Goal: Task Accomplishment & Management: Complete application form

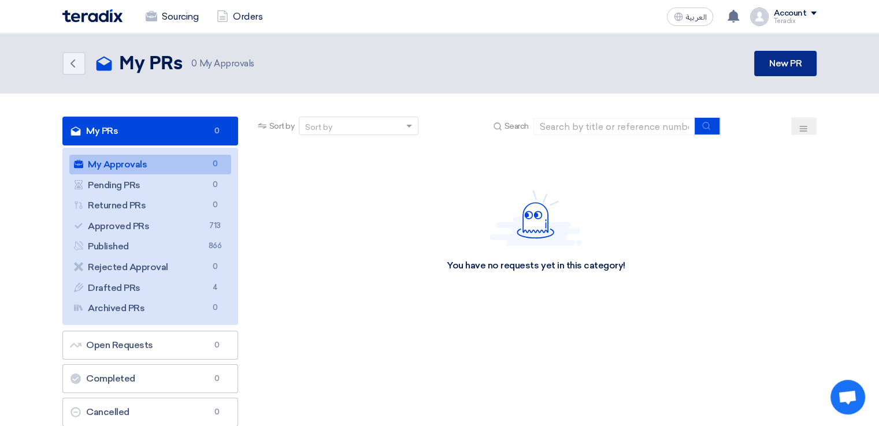
click at [805, 54] on link "New PR" at bounding box center [785, 63] width 62 height 25
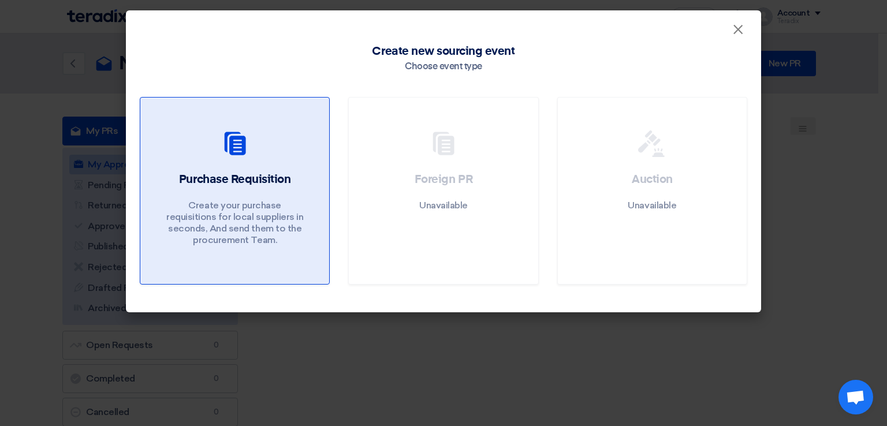
click at [289, 152] on div at bounding box center [234, 146] width 161 height 32
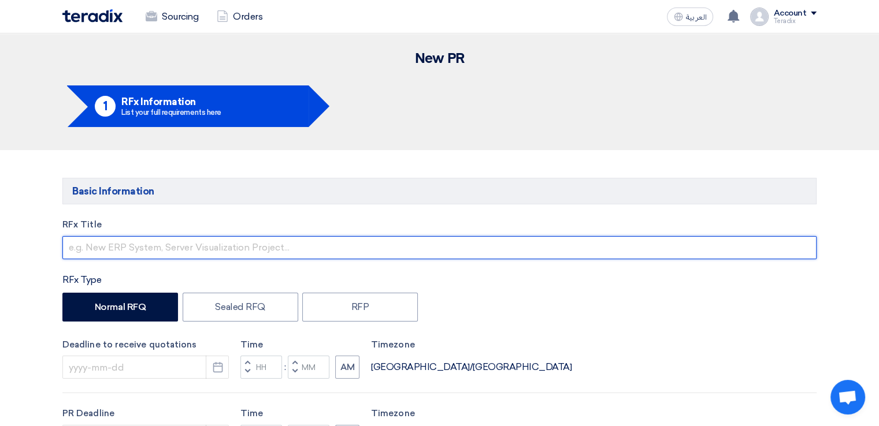
click at [262, 252] on input "text" at bounding box center [439, 247] width 754 height 23
paste input "[PERSON_NAME]"
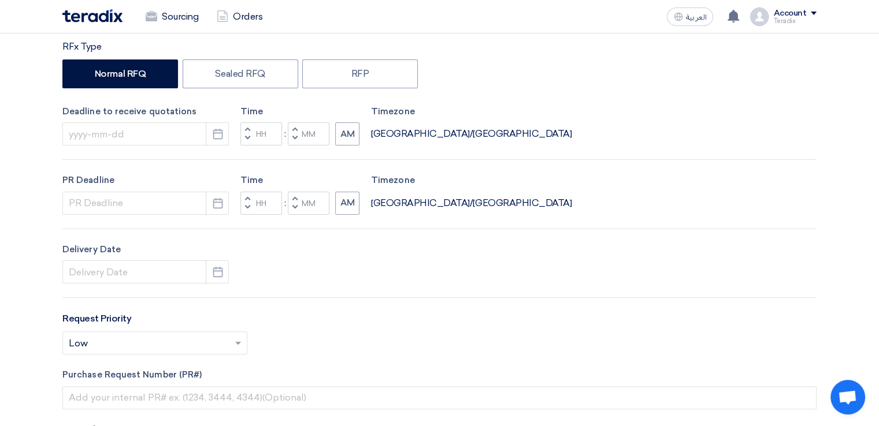
scroll to position [238, 0]
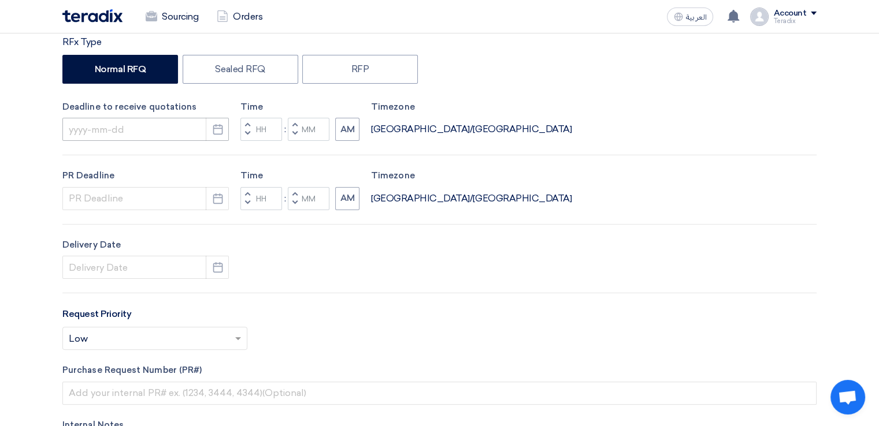
type input "[PERSON_NAME]"
click at [169, 125] on input at bounding box center [145, 129] width 166 height 23
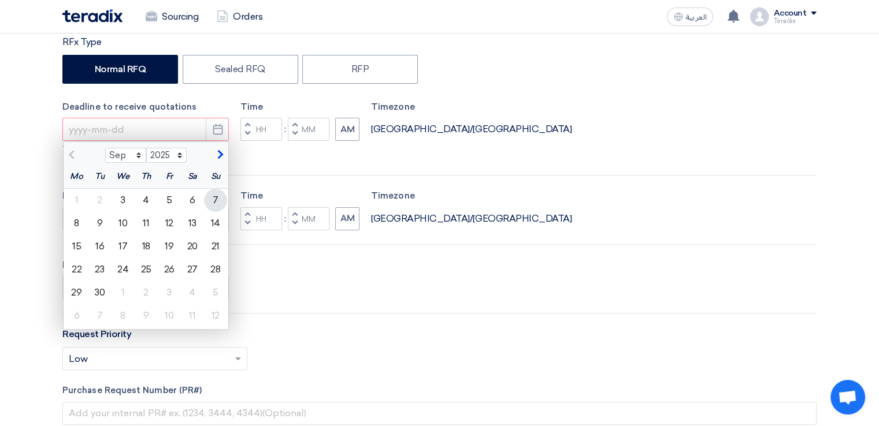
click at [217, 203] on div "7" at bounding box center [215, 200] width 23 height 23
type input "[DATE]"
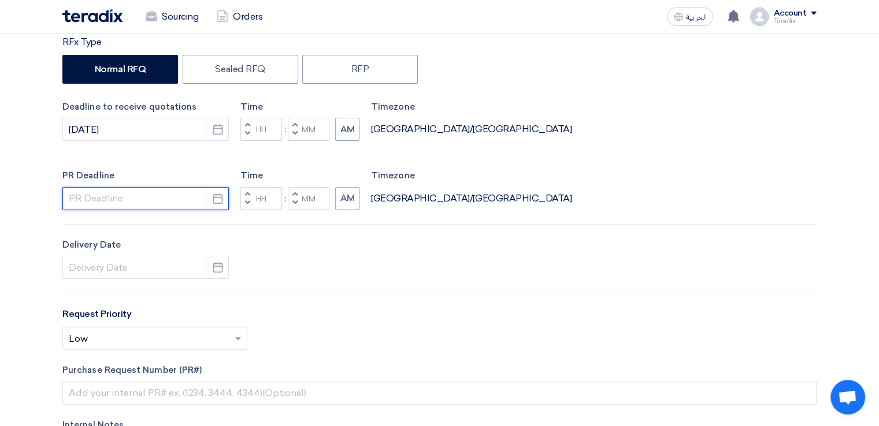
click at [174, 203] on input at bounding box center [145, 198] width 166 height 23
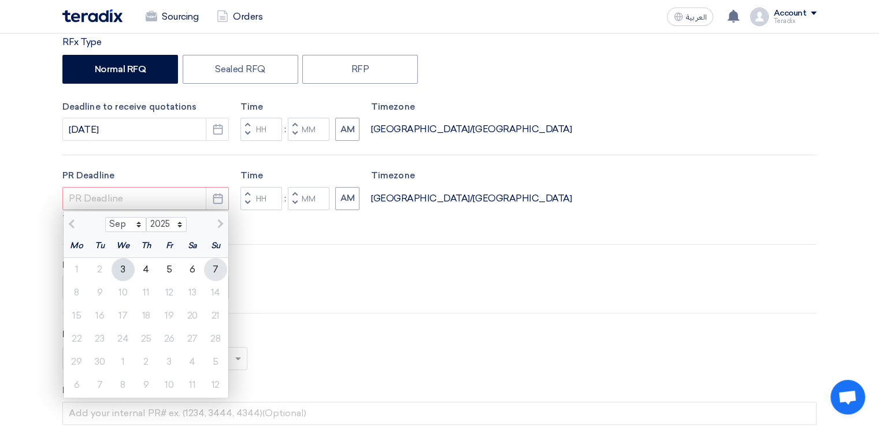
click at [211, 269] on div "7" at bounding box center [215, 269] width 23 height 23
type input "[DATE]"
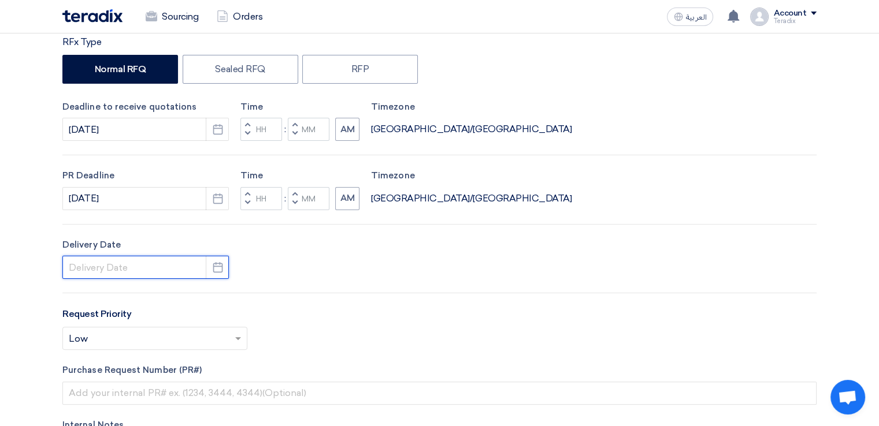
click at [190, 277] on input at bounding box center [145, 267] width 166 height 23
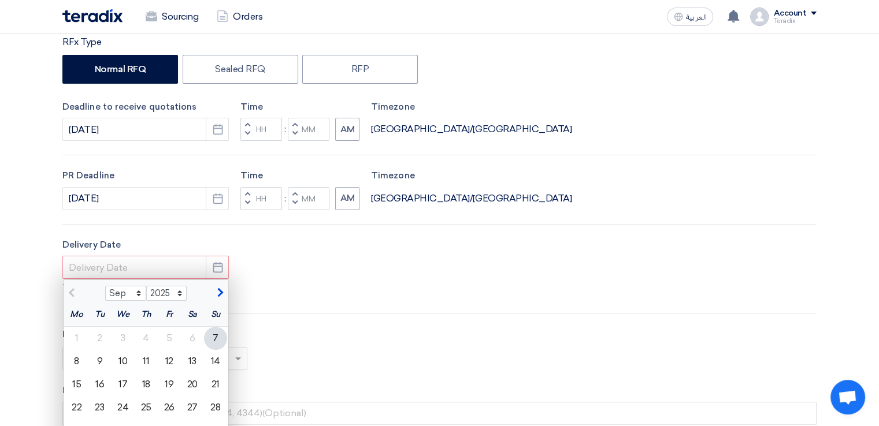
click at [215, 341] on div "7" at bounding box center [215, 338] width 23 height 23
type input "[DATE]"
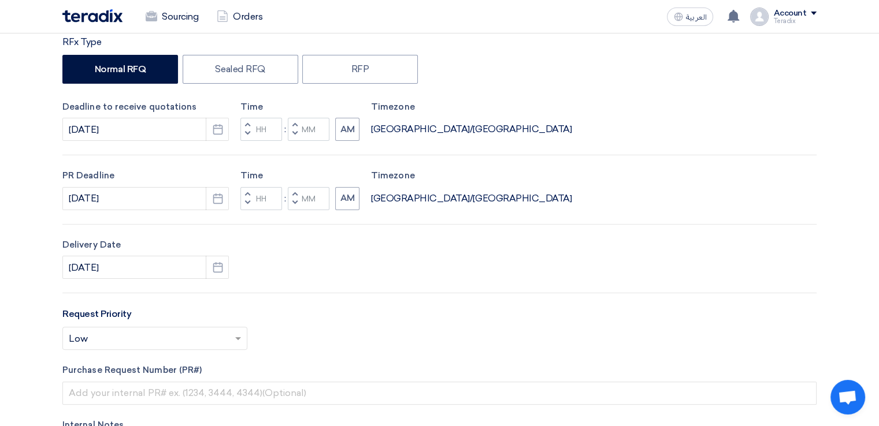
click at [298, 203] on button "Decrement minutes" at bounding box center [295, 203] width 14 height 14
type input "11"
type input "59"
click at [293, 136] on span "button" at bounding box center [295, 133] width 4 height 7
type input "11"
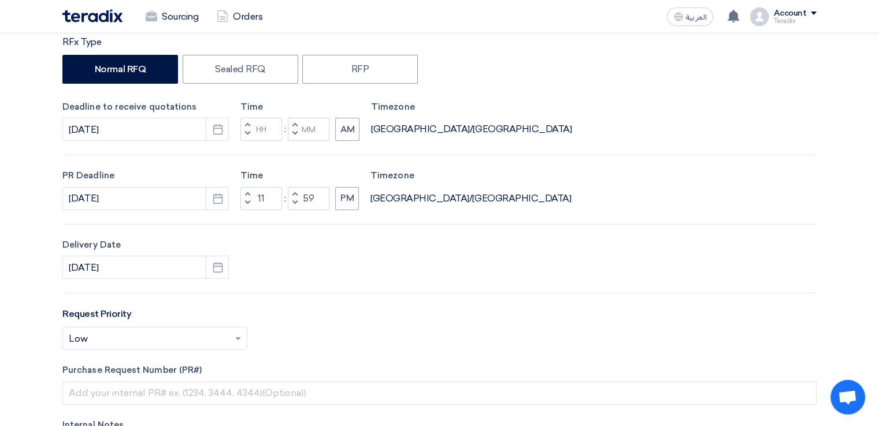
type input "59"
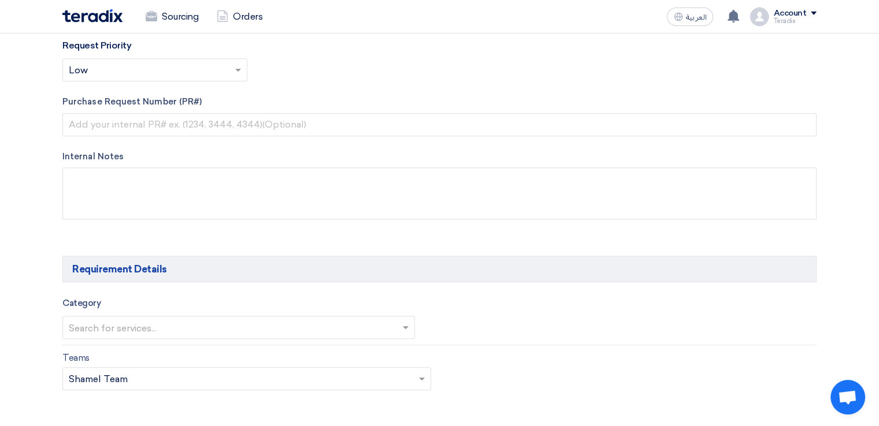
scroll to position [508, 0]
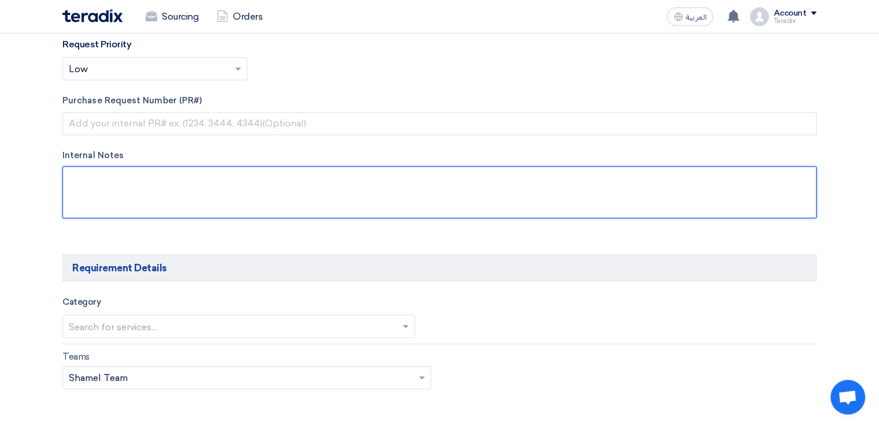
click at [296, 201] on textarea at bounding box center [439, 192] width 754 height 52
paste textarea "[PERSON_NAME] Procurement Officer Al Rushaid Construction Co., Ltd. (ARCC)"
click at [293, 198] on textarea at bounding box center [439, 192] width 754 height 52
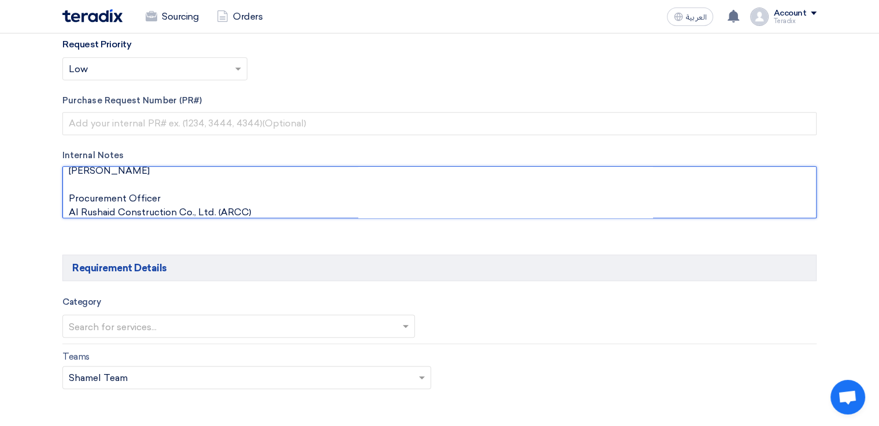
paste textarea "[EMAIL_ADDRESS][DOMAIN_NAME]"
type textarea "[PERSON_NAME] [EMAIL_ADDRESS][DOMAIN_NAME] Procurement Officer Al Rushaid Const…"
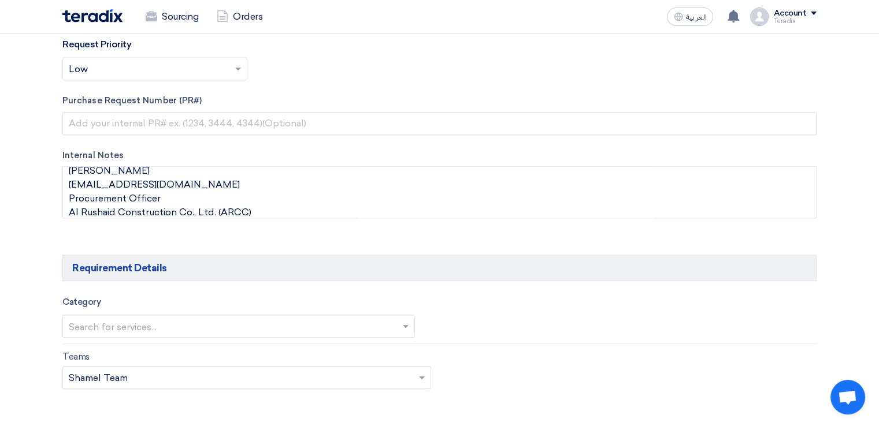
click at [337, 324] on input "text" at bounding box center [233, 327] width 328 height 19
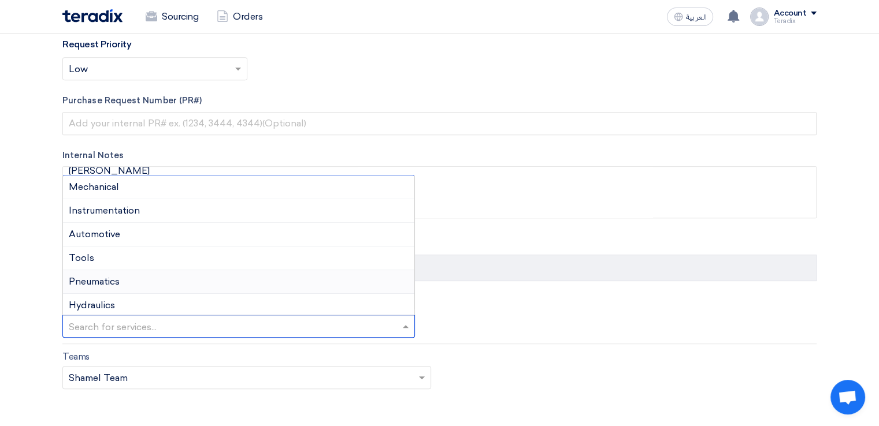
click at [333, 273] on div "Pneumatics" at bounding box center [238, 282] width 351 height 24
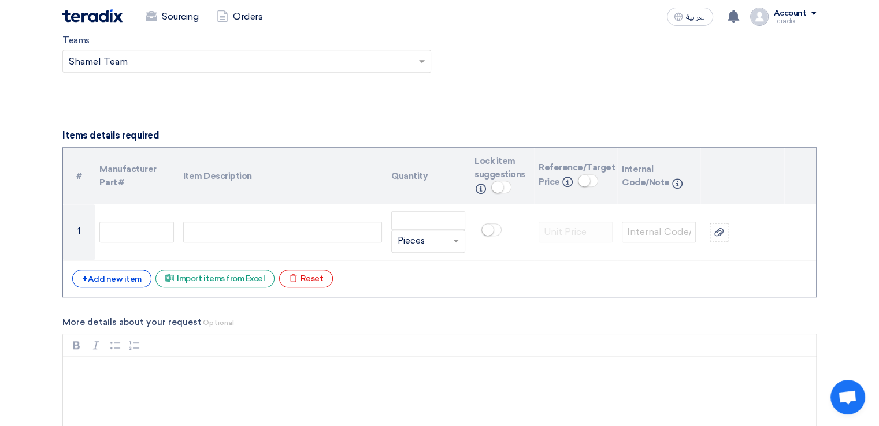
scroll to position [840, 0]
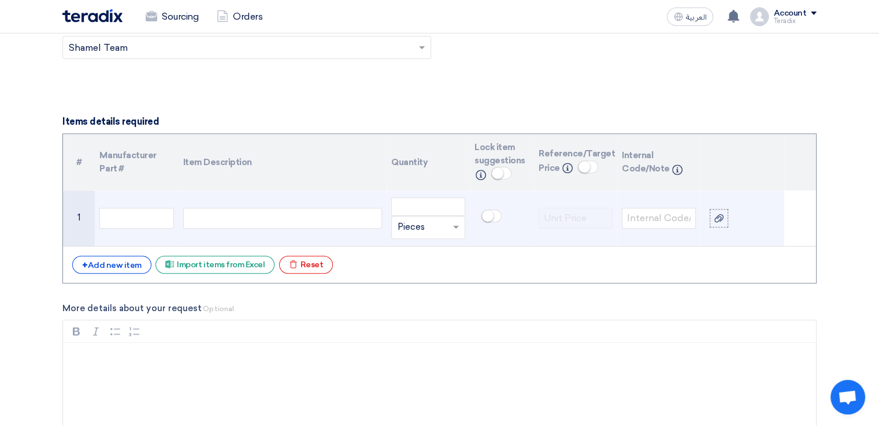
click at [314, 222] on div at bounding box center [282, 218] width 199 height 21
paste div
click at [400, 211] on input "number" at bounding box center [428, 207] width 74 height 18
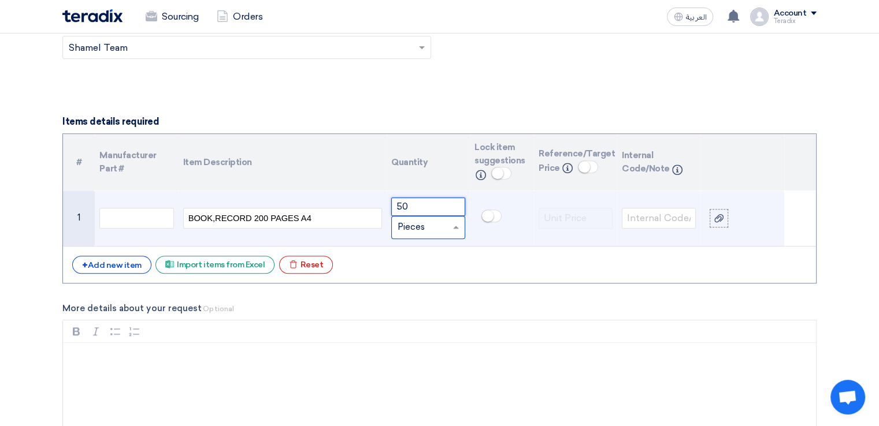
type input "50"
click at [406, 224] on input "text" at bounding box center [420, 227] width 47 height 18
type input "PC"
click at [416, 256] on div "Add type... "PC"" at bounding box center [428, 250] width 73 height 23
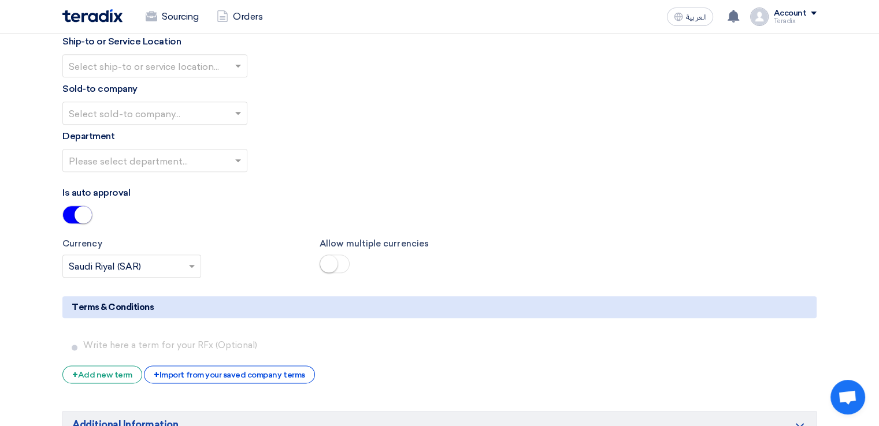
scroll to position [1330, 0]
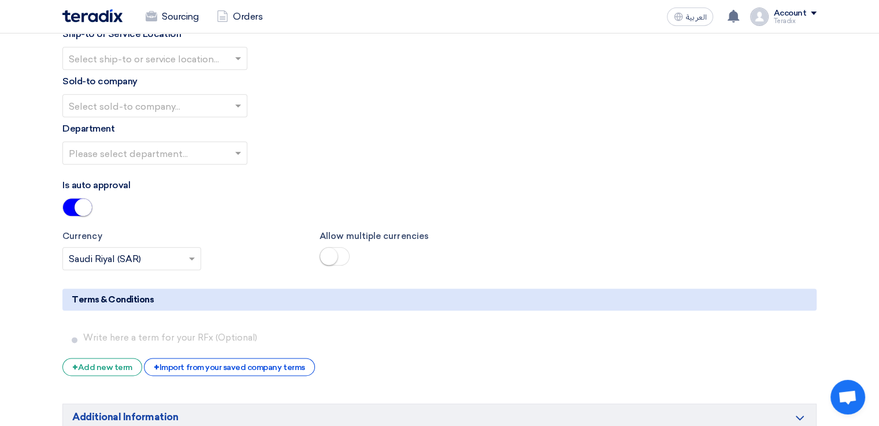
click at [229, 75] on div "Sold-to company Select sold-to company..." at bounding box center [439, 96] width 754 height 43
click at [225, 65] on input "text" at bounding box center [149, 59] width 161 height 19
click at [225, 72] on div "Obeikan Digital Solutions" at bounding box center [155, 81] width 184 height 23
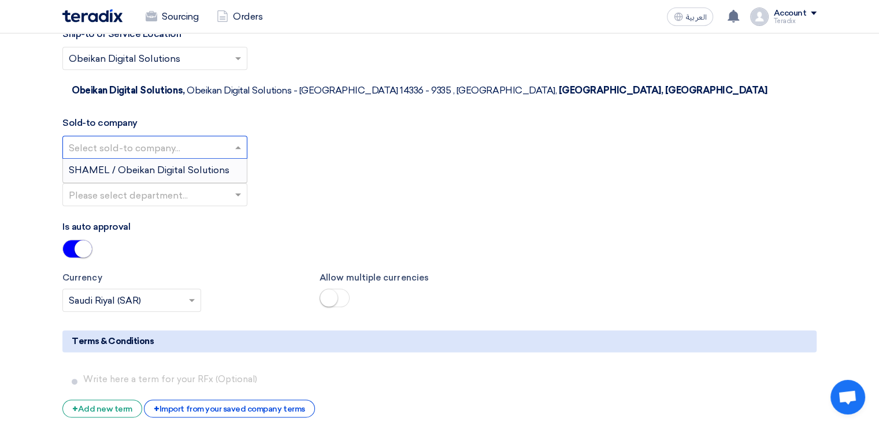
click at [219, 139] on input "text" at bounding box center [149, 148] width 161 height 19
click at [219, 159] on div "SHAMEL / Obeikan Digital Solutions" at bounding box center [155, 170] width 184 height 23
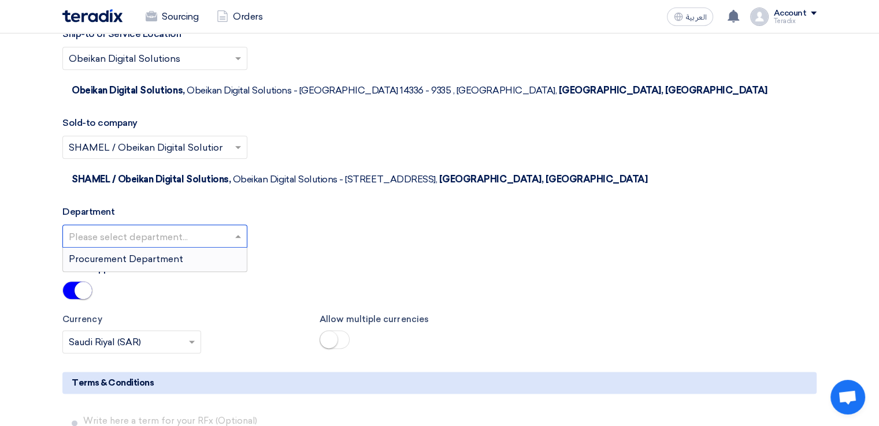
click at [220, 228] on input "text" at bounding box center [149, 237] width 161 height 19
click at [217, 248] on div "Procurement Department" at bounding box center [155, 259] width 184 height 23
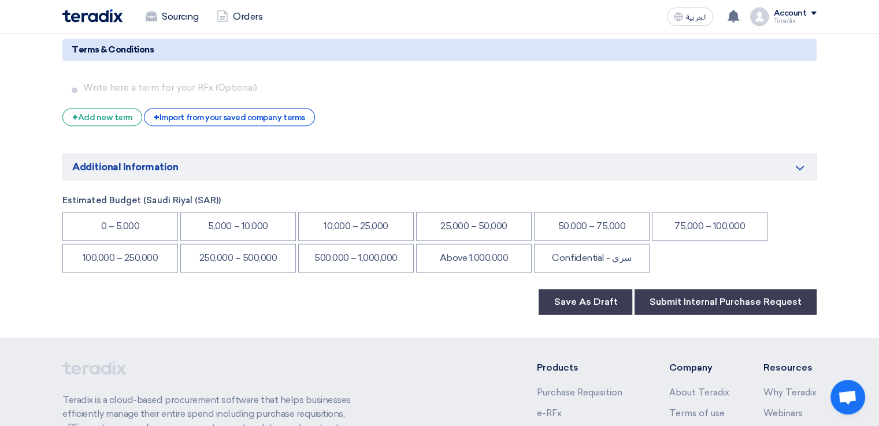
scroll to position [1667, 0]
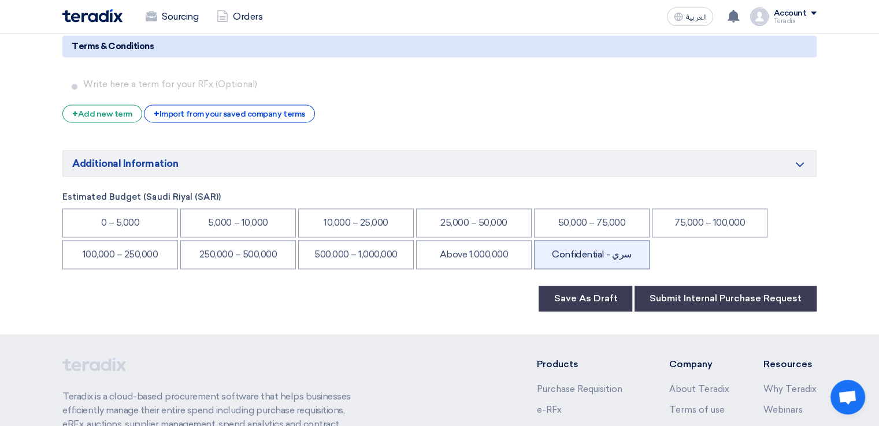
click at [612, 240] on li "Confidential - سري" at bounding box center [592, 254] width 116 height 29
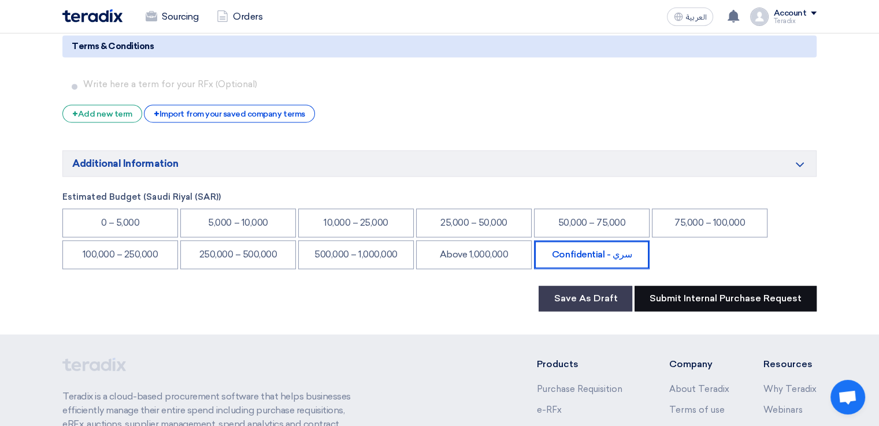
click at [667, 286] on button "Submit Internal Purchase Request" at bounding box center [725, 298] width 182 height 25
